Goal: Communication & Community: Share content

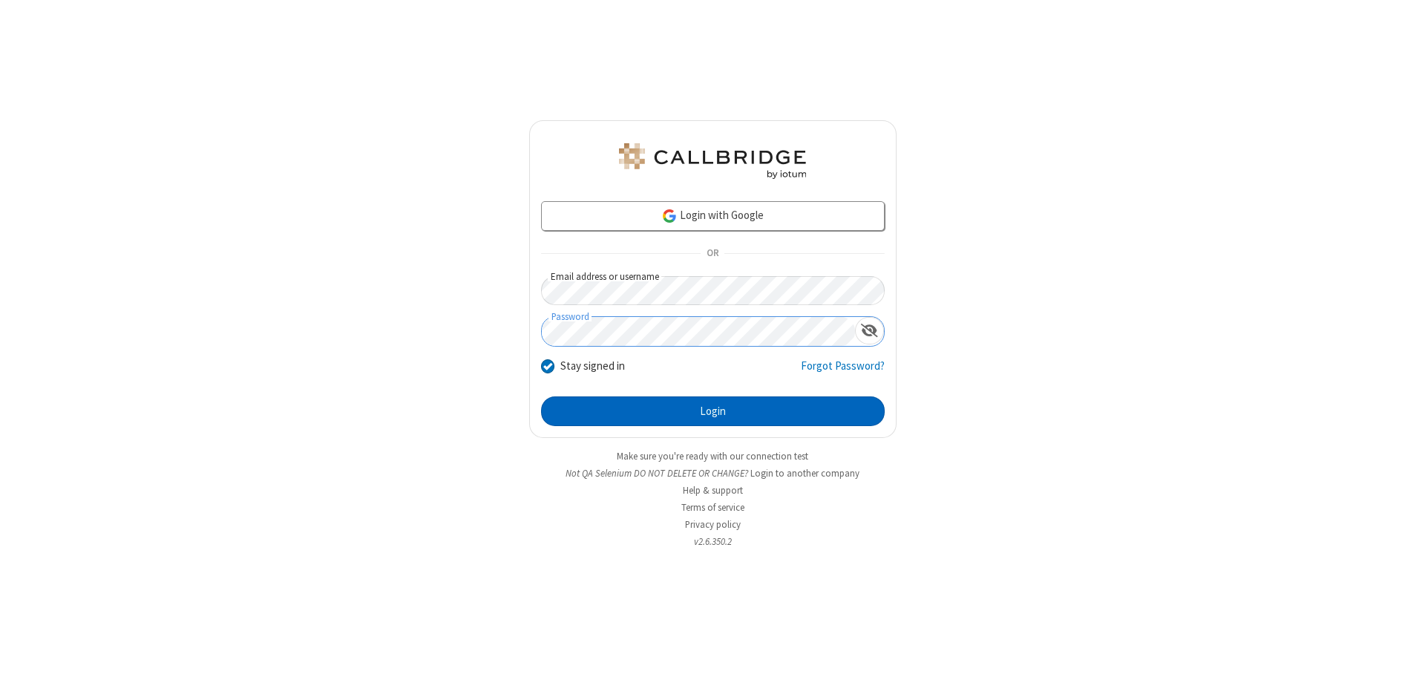
click at [712, 411] on button "Login" at bounding box center [713, 411] width 344 height 30
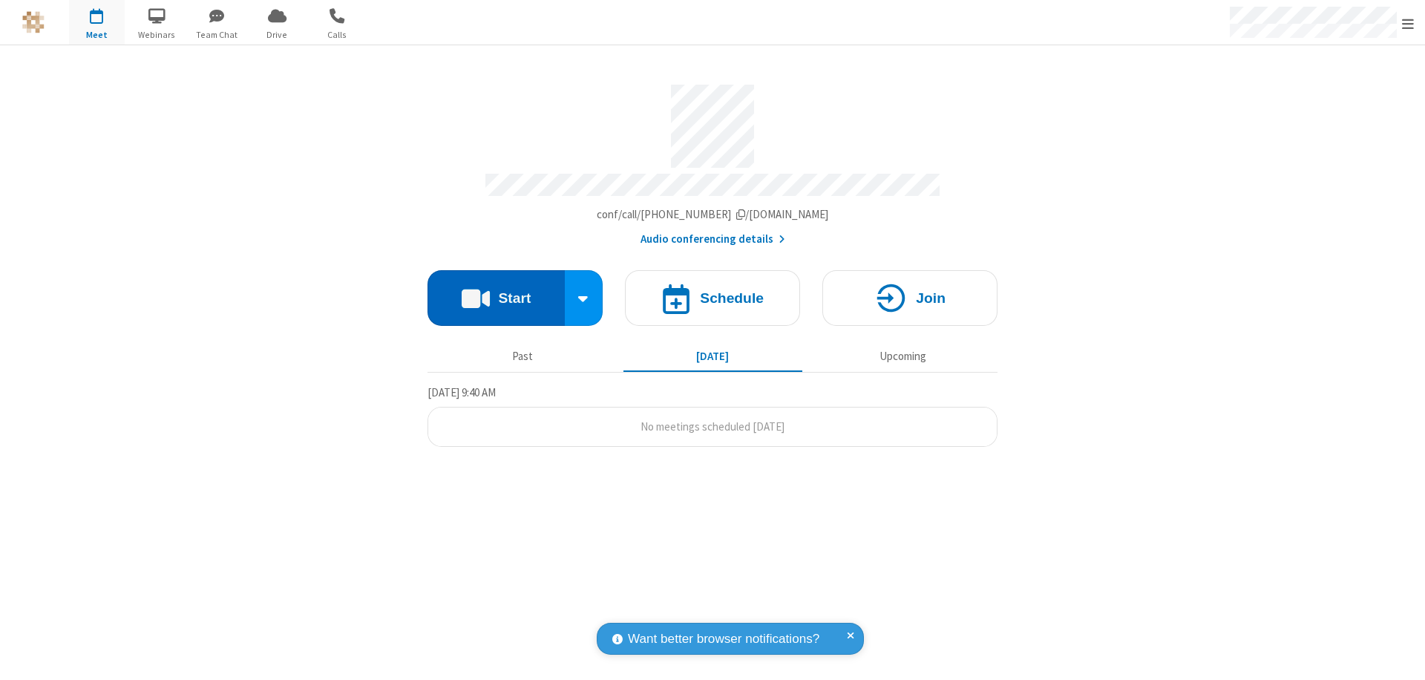
click at [496, 291] on button "Start" at bounding box center [495, 298] width 137 height 56
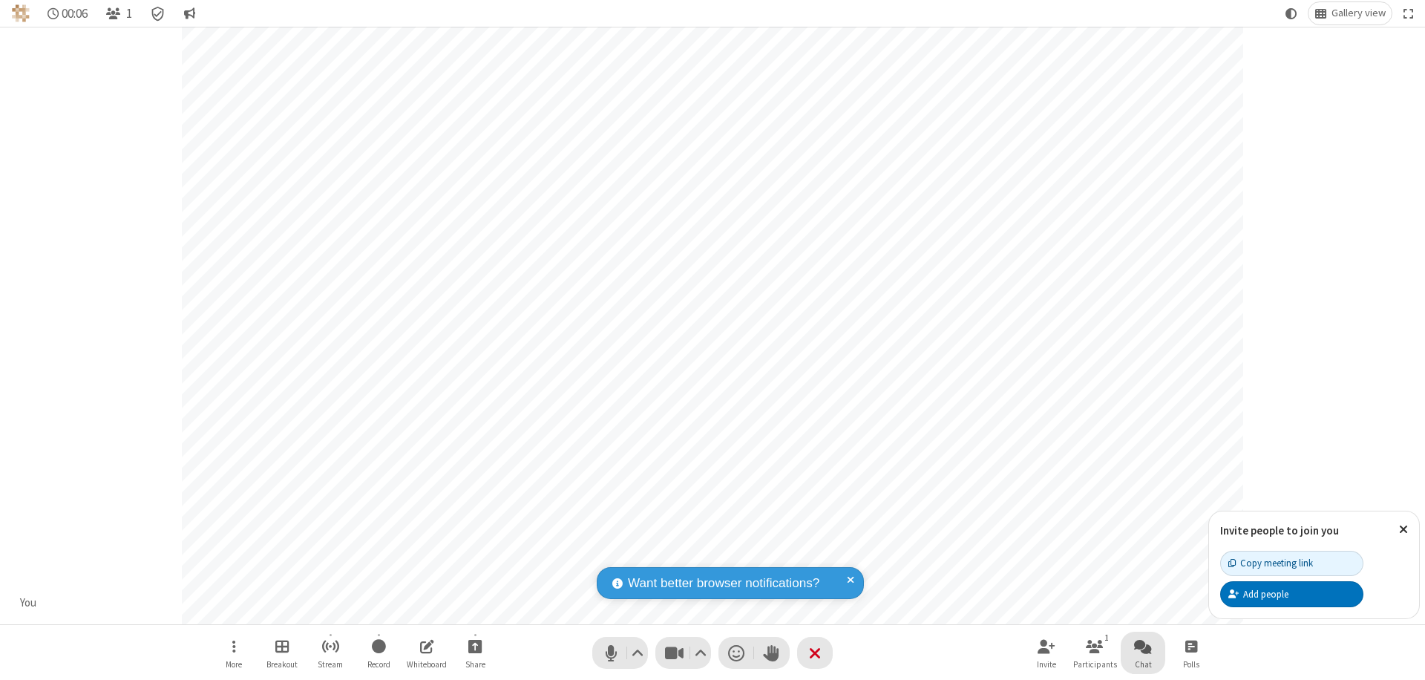
click at [1143, 645] on span "Open chat" at bounding box center [1143, 646] width 18 height 19
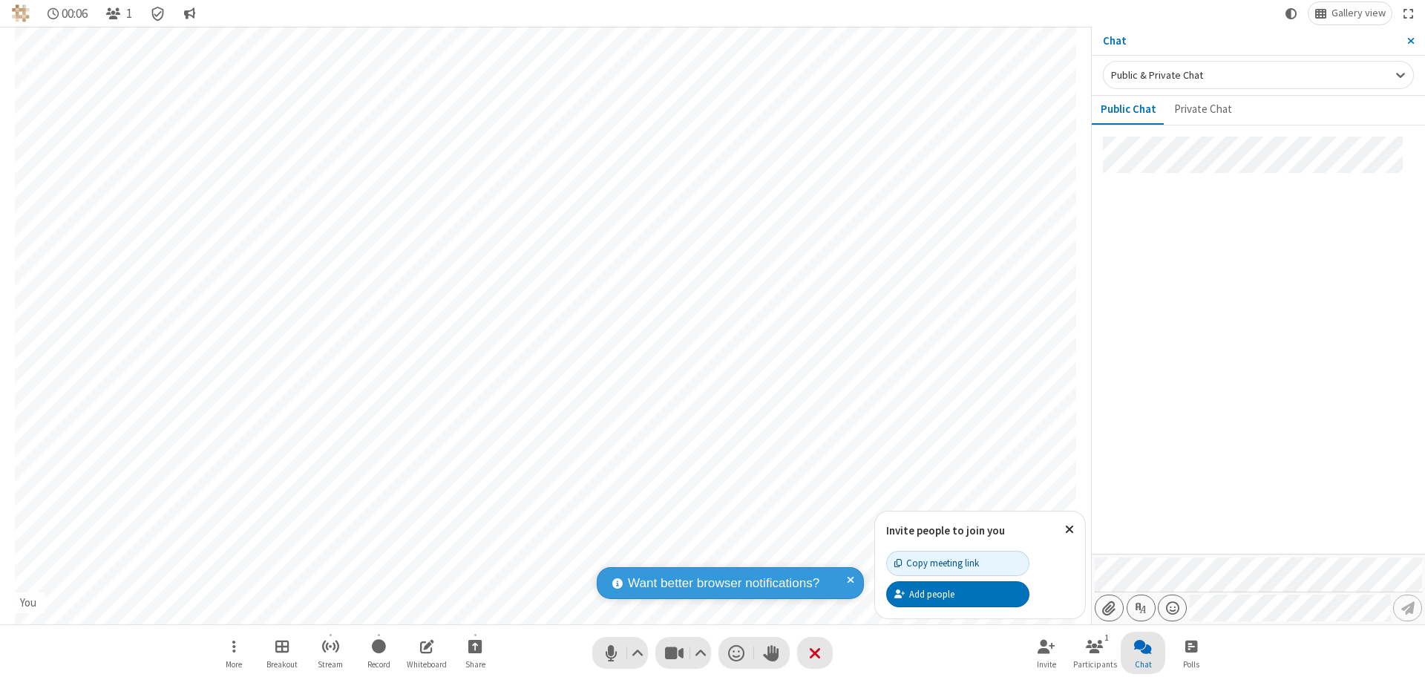
type input "C:\fakepath\doc_test.docx"
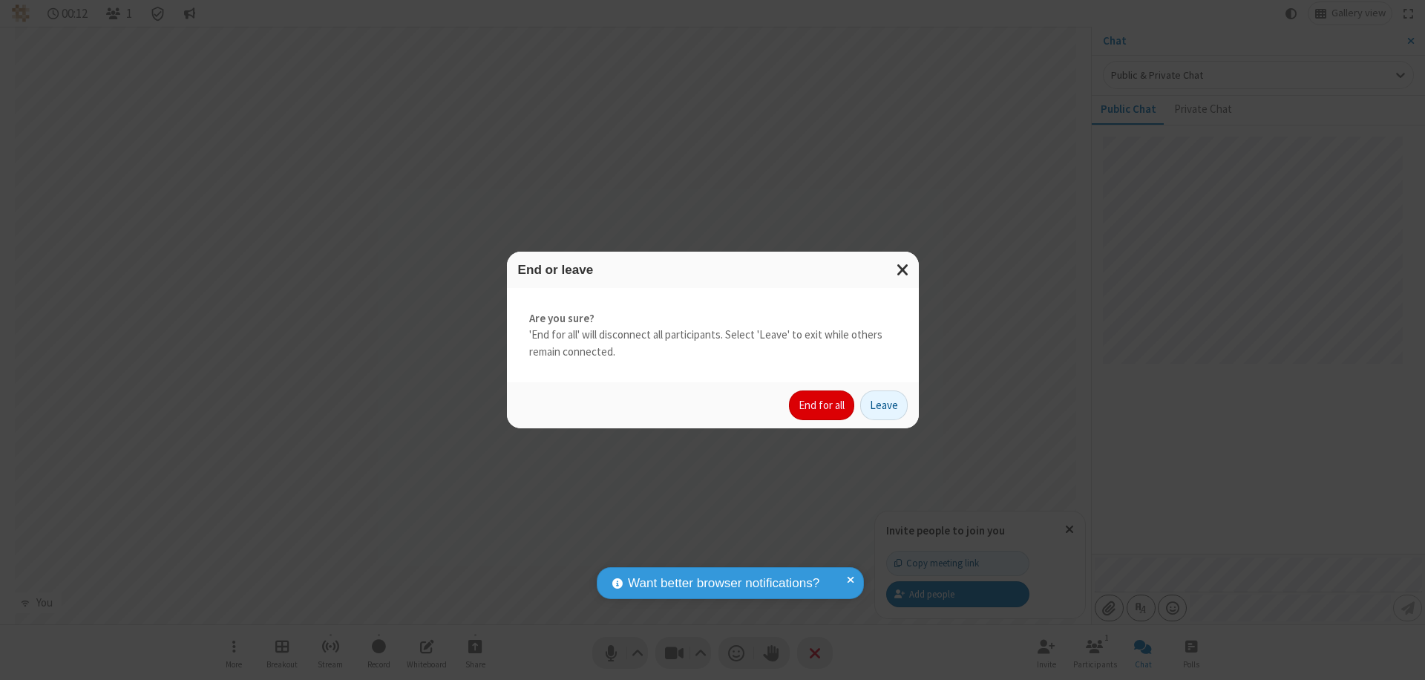
click at [822, 405] on button "End for all" at bounding box center [821, 405] width 65 height 30
